Goal: Task Accomplishment & Management: Complete application form

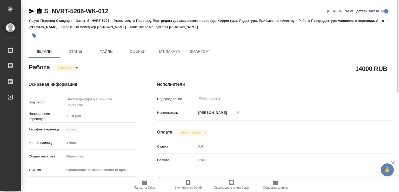
click at [76, 68] on body "🙏 .cls-1 fill:#fff; AWATERA Chechilova [PERSON_NAME] 0 Чаты График Выйти S_NVRT…" at bounding box center [199, 96] width 399 height 192
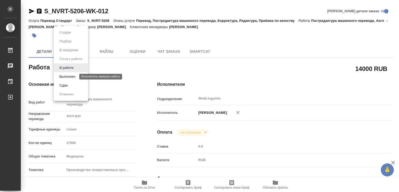
click at [68, 76] on button "Выполнен" at bounding box center [67, 77] width 19 height 6
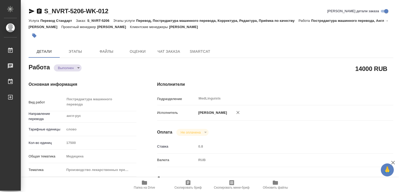
type textarea "x"
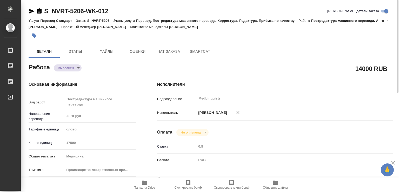
type textarea "x"
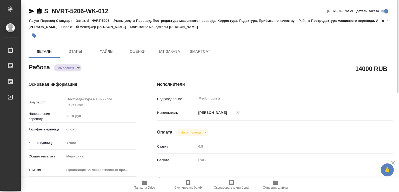
type textarea "x"
